Goal: Transaction & Acquisition: Purchase product/service

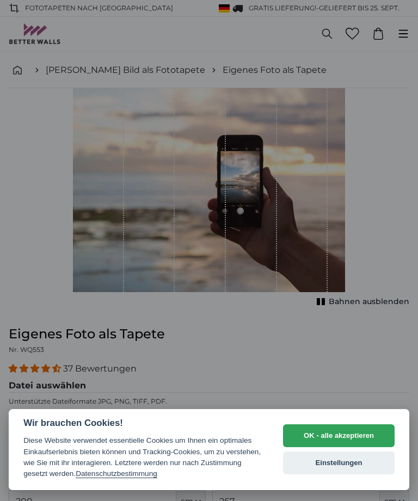
click at [337, 435] on button "OK - alle akzeptieren" at bounding box center [338, 435] width 111 height 23
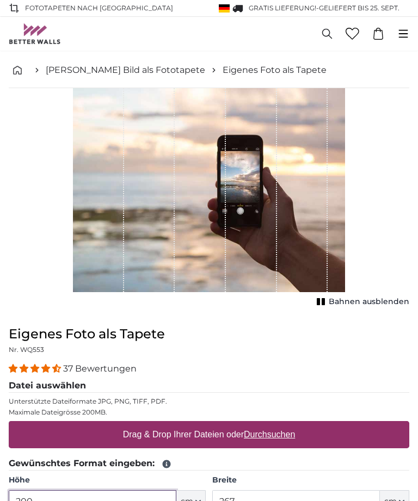
scroll to position [11, 0]
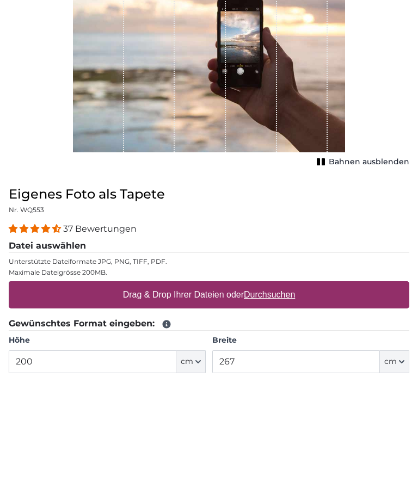
click at [295, 418] on u "Durchsuchen" at bounding box center [269, 422] width 51 height 9
click at [296, 410] on input "Drag & Drop Ihrer Dateien oder Durchsuchen" at bounding box center [209, 411] width 400 height 3
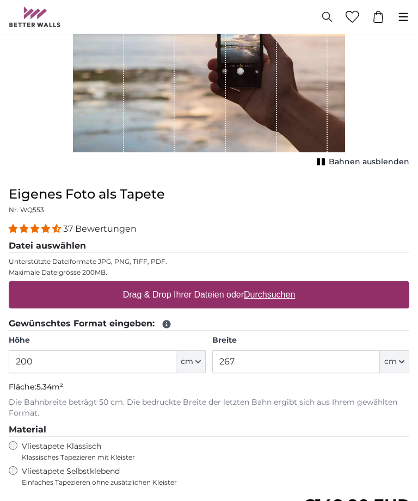
type input "**********"
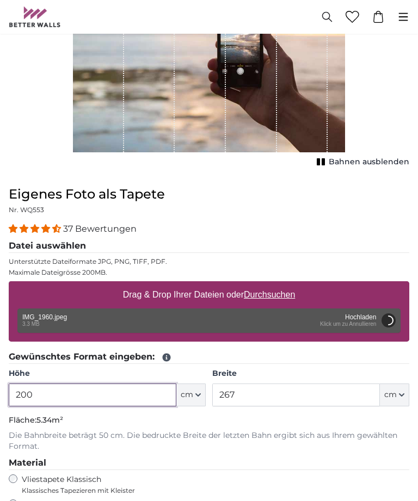
click at [52, 396] on input "200" at bounding box center [93, 394] width 168 height 23
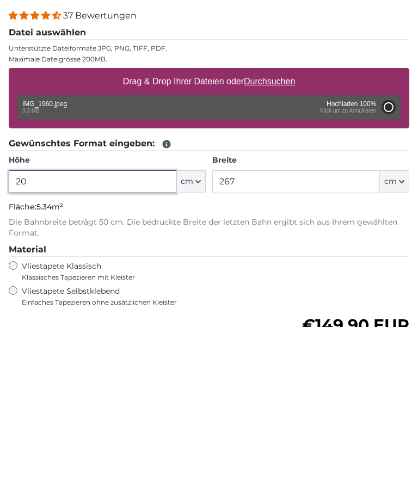
type input "2"
type input "200"
type input "150"
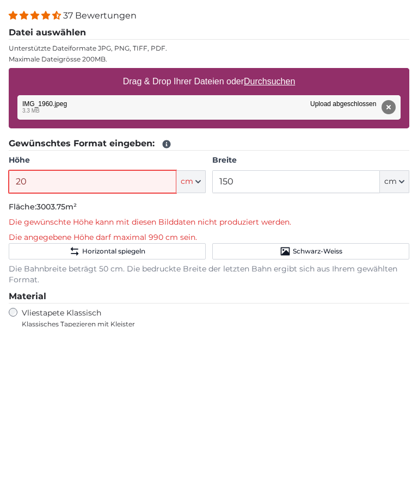
type input "2"
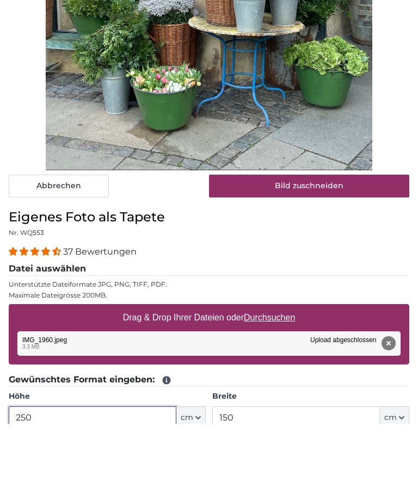
scroll to position [276, 0]
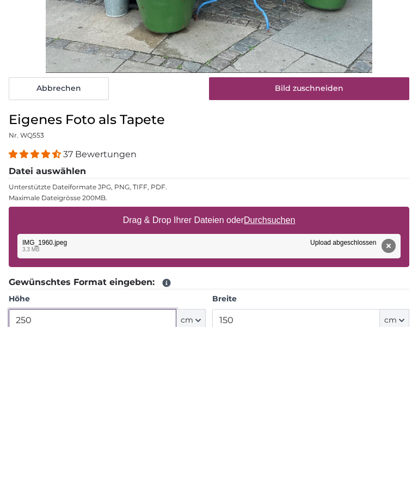
type input "250"
click at [261, 483] on input "150" at bounding box center [296, 494] width 168 height 23
type input "1"
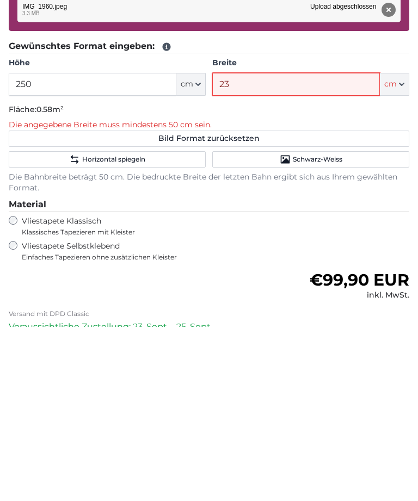
type input "230"
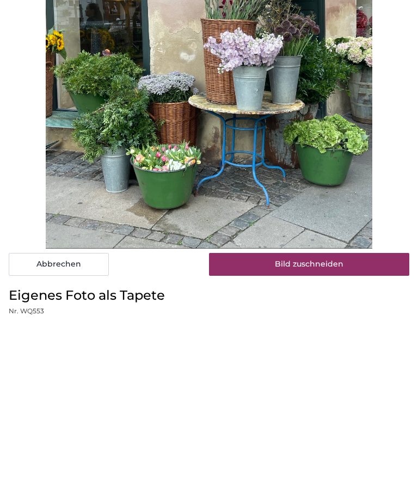
scroll to position [91, 0]
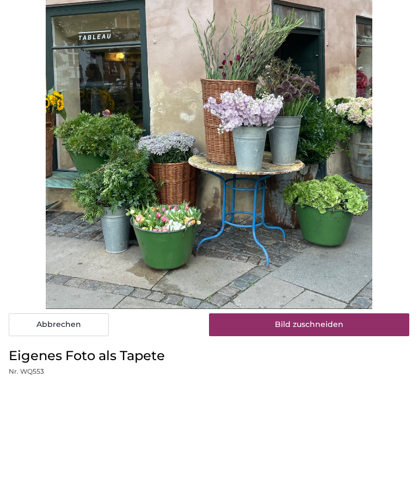
type input "230"
click at [339, 436] on button "Bild zuschneiden" at bounding box center [309, 447] width 200 height 23
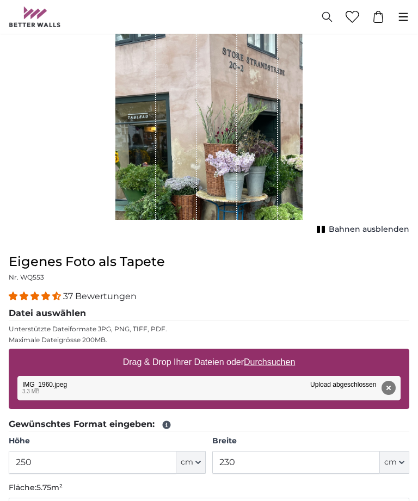
scroll to position [73, 0]
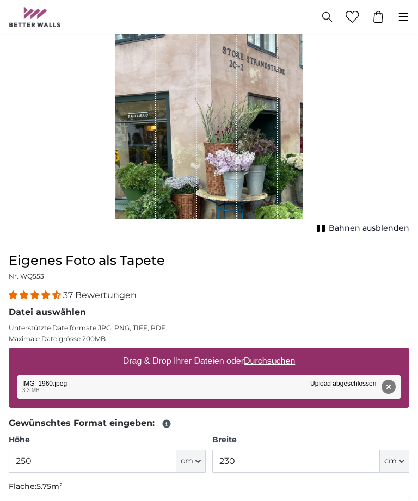
click at [238, 500] on button "Bild Format zurücksetzen" at bounding box center [209, 505] width 400 height 16
type input "200"
type input "150"
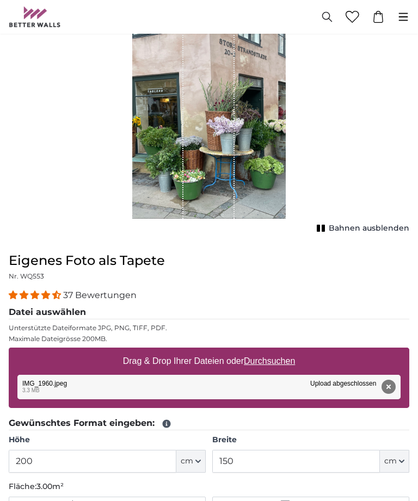
click at [189, 462] on span "cm" at bounding box center [187, 461] width 13 height 11
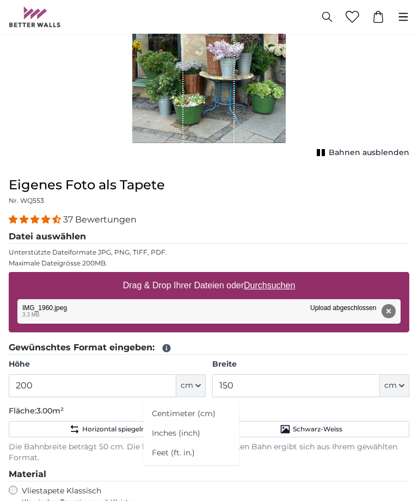
scroll to position [164, 0]
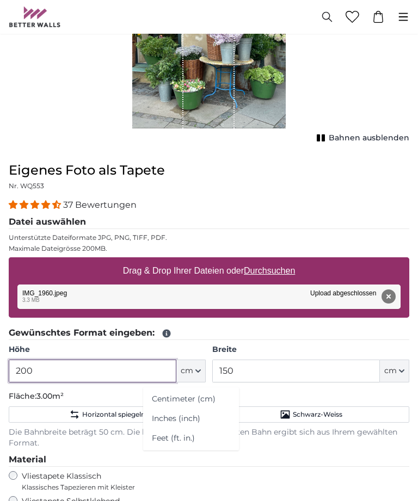
click at [69, 371] on input "200" at bounding box center [93, 371] width 168 height 23
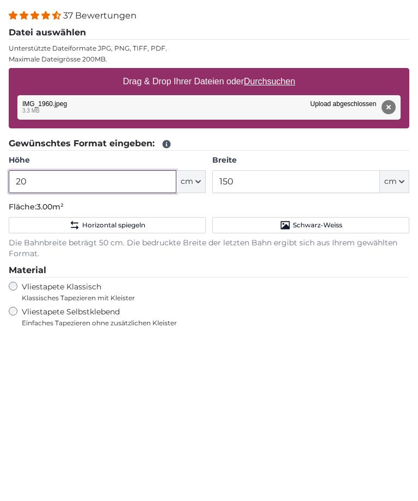
type input "2"
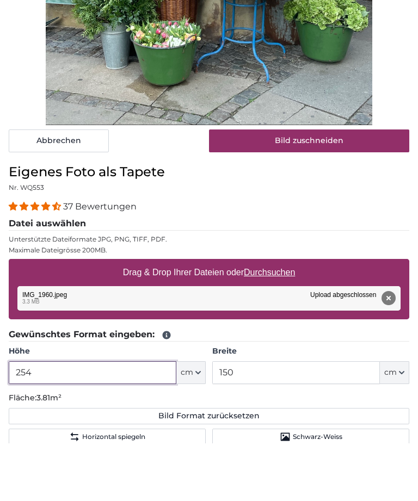
scroll to position [340, 0]
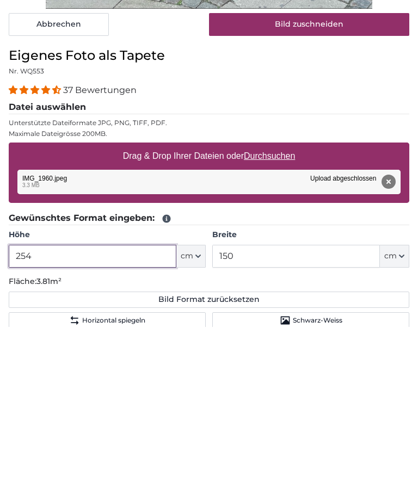
type input "254"
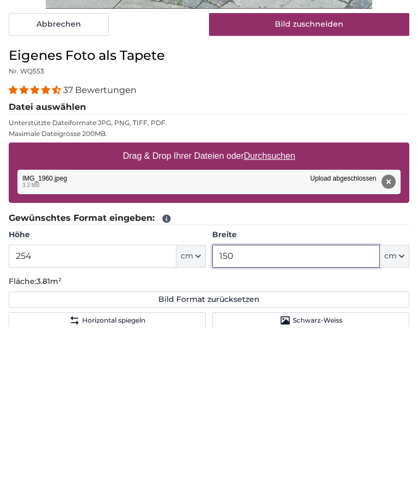
click at [258, 419] on input "150" at bounding box center [296, 430] width 168 height 23
type input "1"
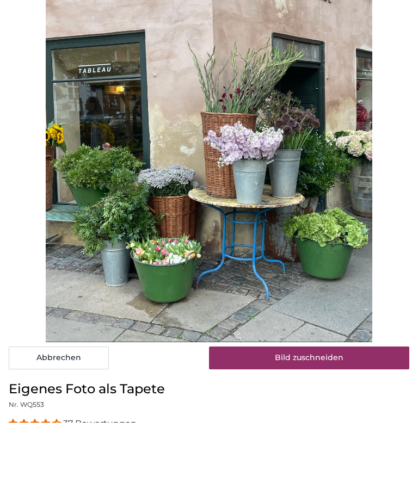
scroll to position [101, 0]
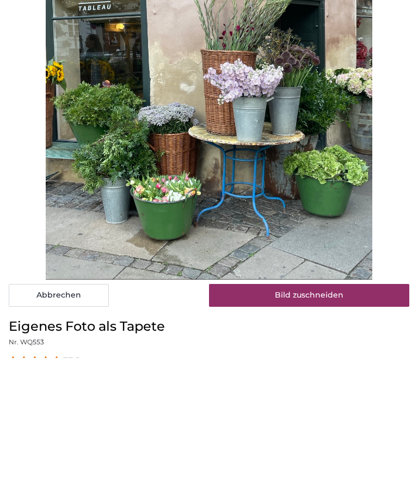
click at [329, 427] on button "Bild zuschneiden" at bounding box center [309, 438] width 200 height 23
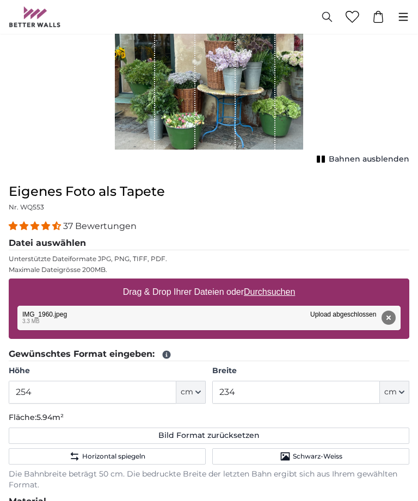
scroll to position [143, 0]
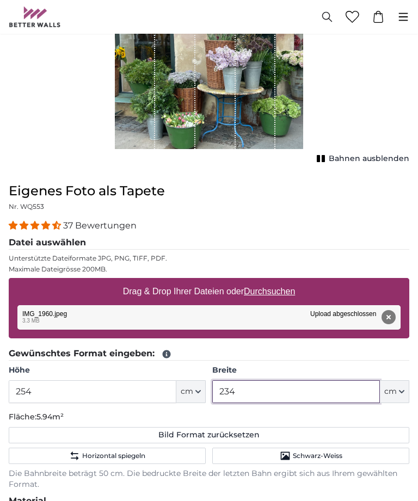
click at [314, 394] on input "234" at bounding box center [296, 391] width 168 height 23
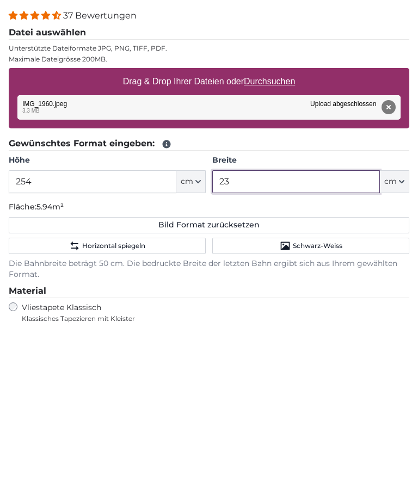
type input "2"
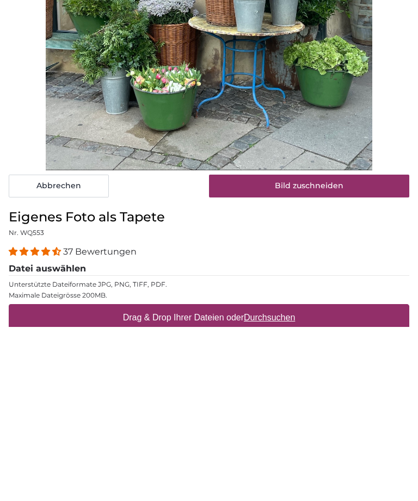
click at [351, 349] on button "Bild zuschneiden" at bounding box center [309, 360] width 200 height 23
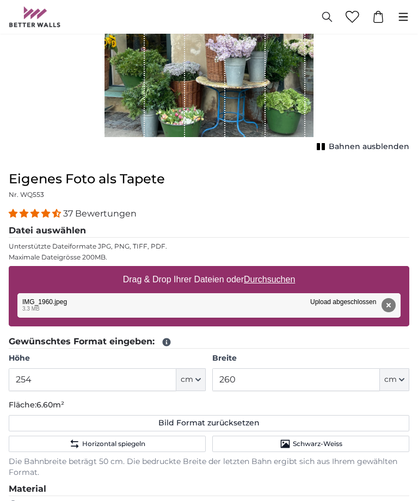
scroll to position [174, 0]
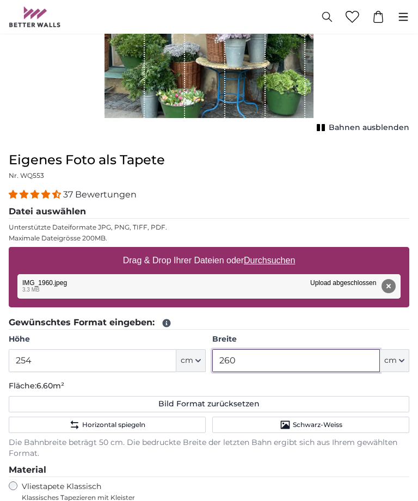
click at [268, 357] on input "260" at bounding box center [296, 360] width 168 height 23
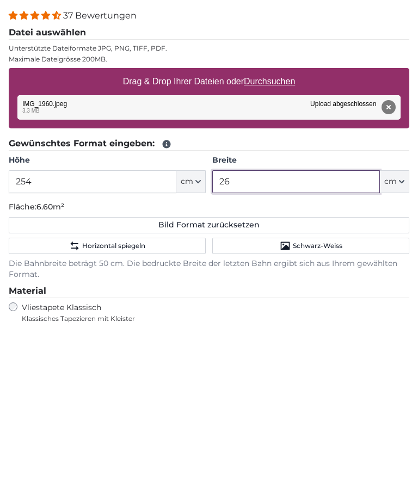
type input "2"
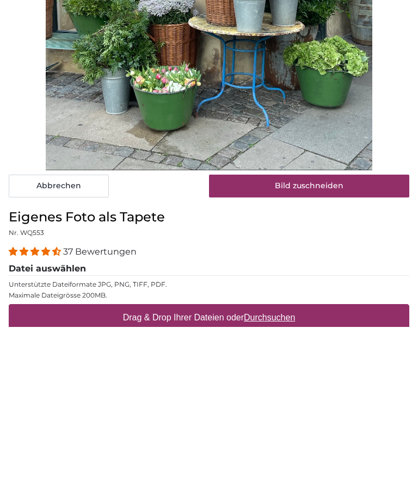
type input "236"
click at [344, 349] on button "Bild zuschneiden" at bounding box center [309, 360] width 200 height 23
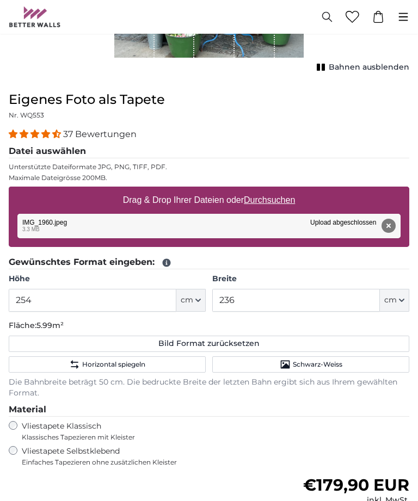
scroll to position [234, 0]
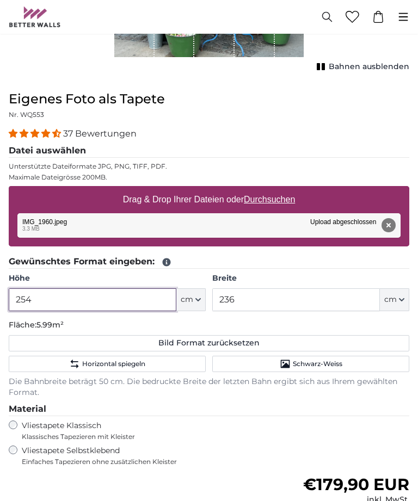
click at [75, 301] on input "254" at bounding box center [93, 300] width 168 height 23
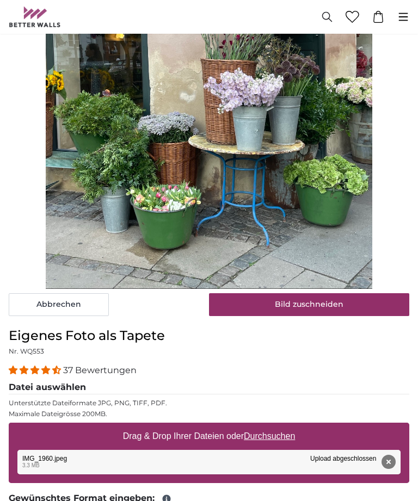
type input "255"
click at [333, 306] on button "Bild zuschneiden" at bounding box center [309, 304] width 200 height 23
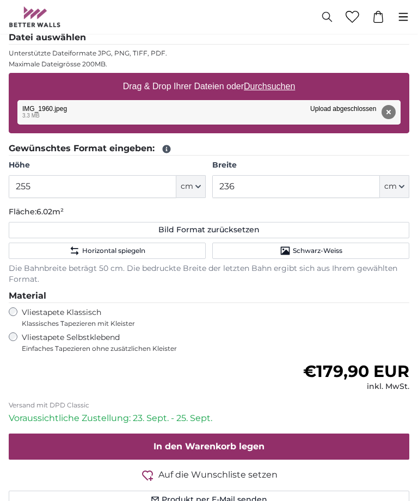
scroll to position [348, 0]
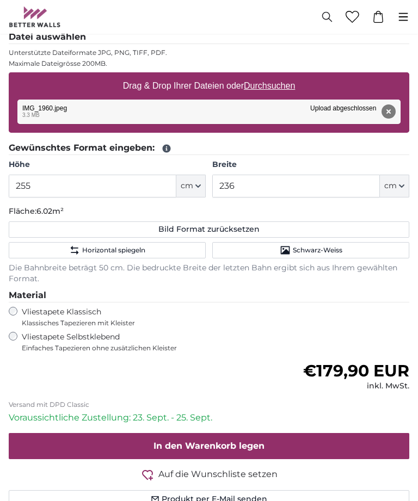
click at [408, 188] on button "cm" at bounding box center [394, 186] width 29 height 23
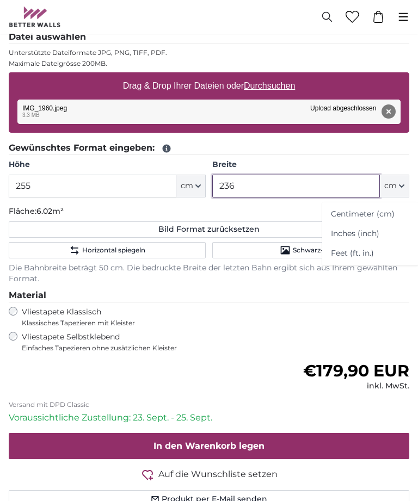
click at [314, 186] on input "236" at bounding box center [296, 186] width 168 height 23
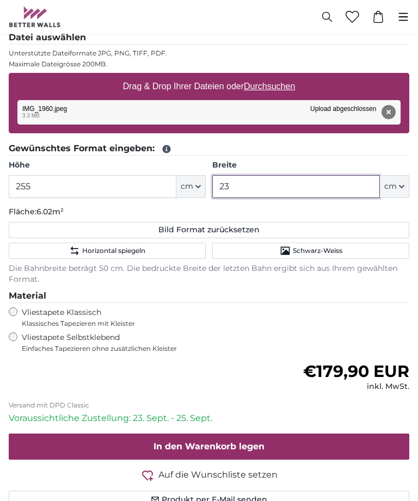
type input "2"
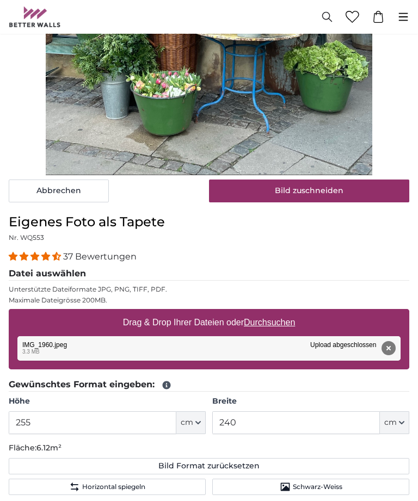
click at [340, 189] on button "Bild zuschneiden" at bounding box center [309, 190] width 200 height 23
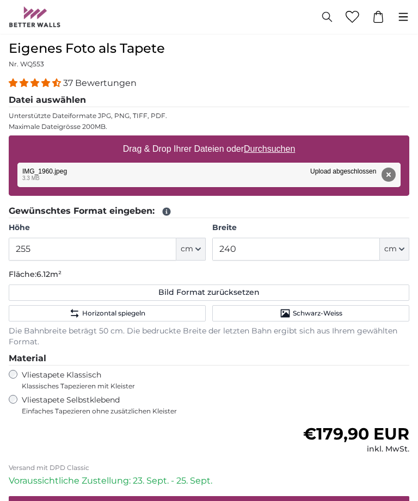
scroll to position [284, 0]
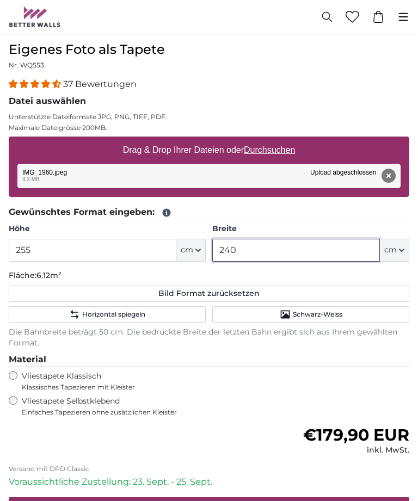
click at [284, 243] on input "240" at bounding box center [296, 250] width 168 height 23
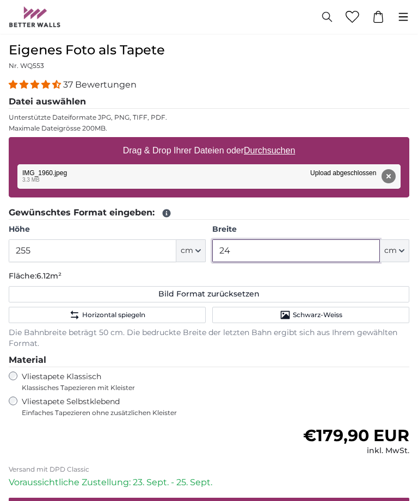
type input "2"
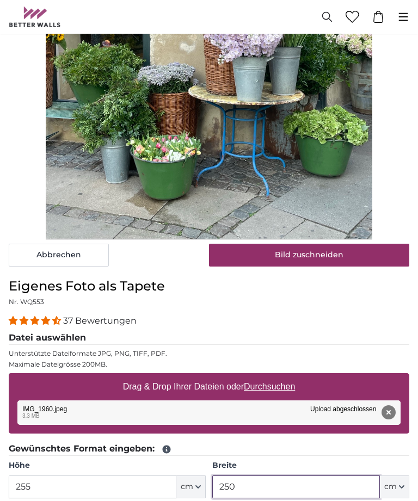
type input "250"
click at [341, 258] on button "Bild zuschneiden" at bounding box center [309, 255] width 200 height 23
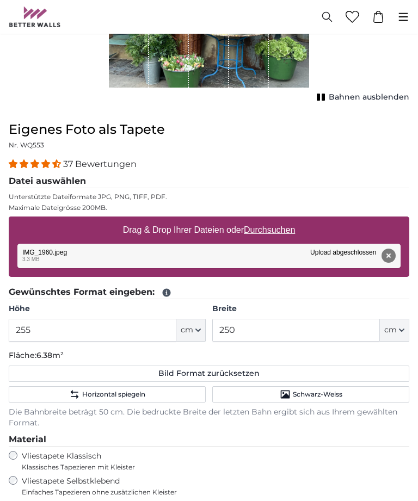
scroll to position [194, 0]
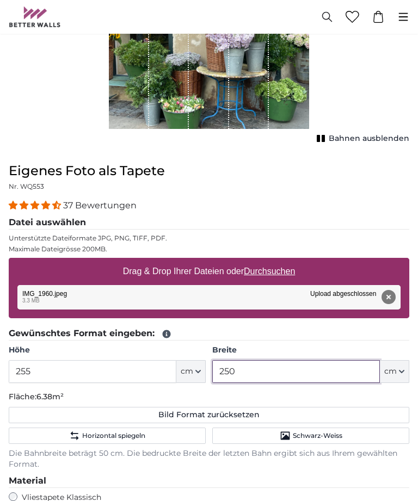
click at [272, 371] on input "250" at bounding box center [296, 371] width 168 height 23
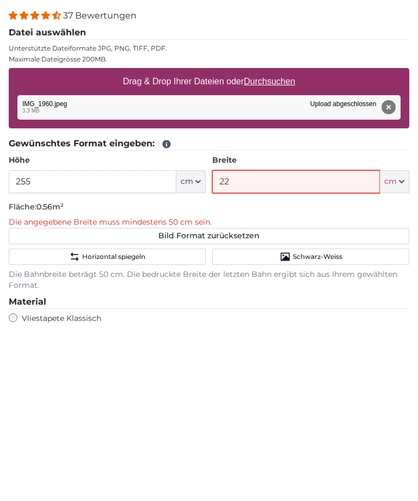
type input "220"
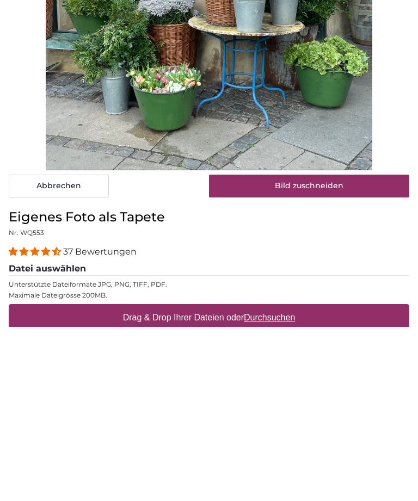
type input "220"
click at [338, 349] on button "Bild zuschneiden" at bounding box center [309, 360] width 200 height 23
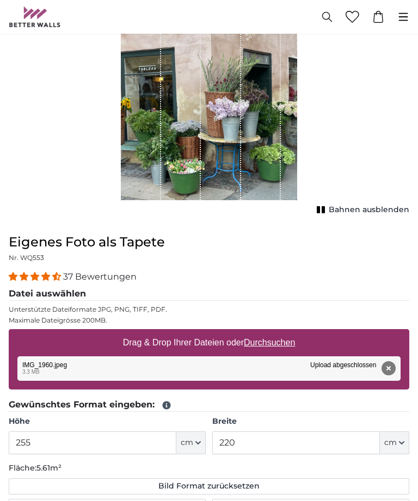
scroll to position [91, 0]
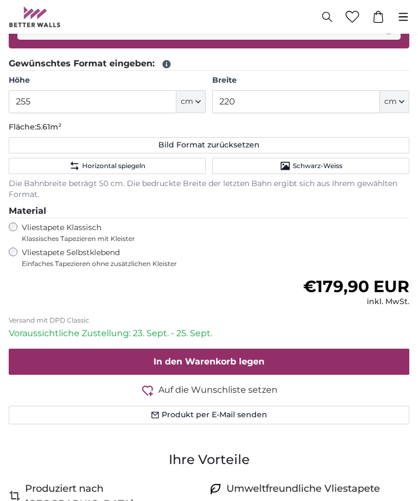
click at [274, 359] on button "In den Warenkorb legen" at bounding box center [209, 362] width 400 height 26
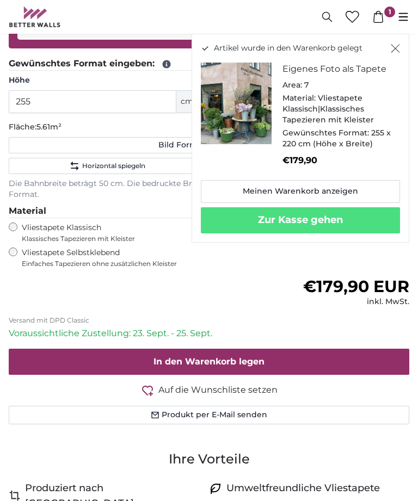
click at [358, 186] on link "Meinen Warenkorb anzeigen" at bounding box center [300, 191] width 199 height 23
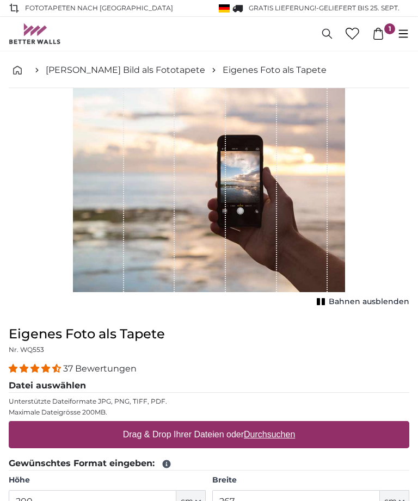
click at [228, 437] on label "Drag & Drop Ihrer Dateien oder Durchsuchen" at bounding box center [209, 435] width 181 height 22
click at [228, 424] on input "Drag & Drop Ihrer Dateien oder Durchsuchen" at bounding box center [209, 422] width 400 height 3
click at [393, 27] on span "1" at bounding box center [389, 28] width 11 height 11
